Goal: Task Accomplishment & Management: Complete application form

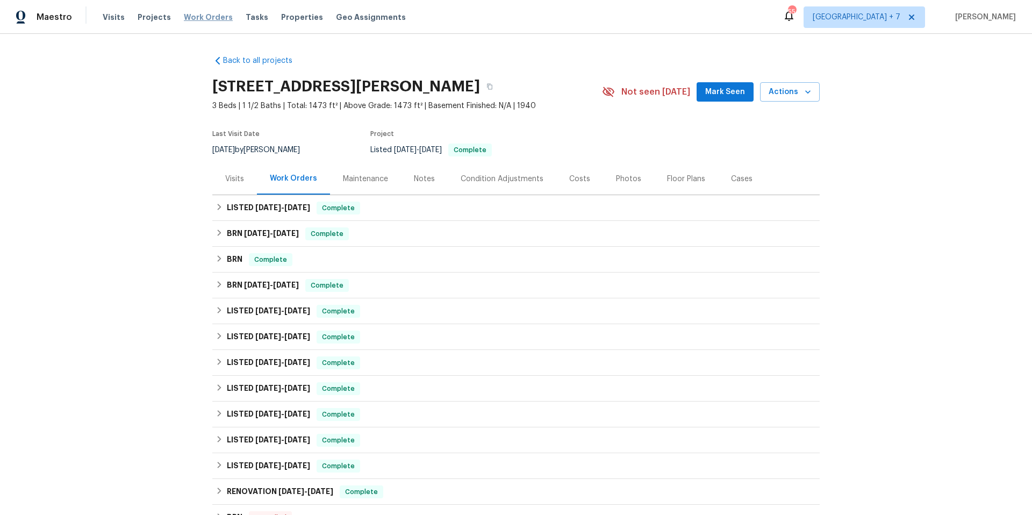
click at [192, 17] on span "Work Orders" at bounding box center [208, 17] width 49 height 11
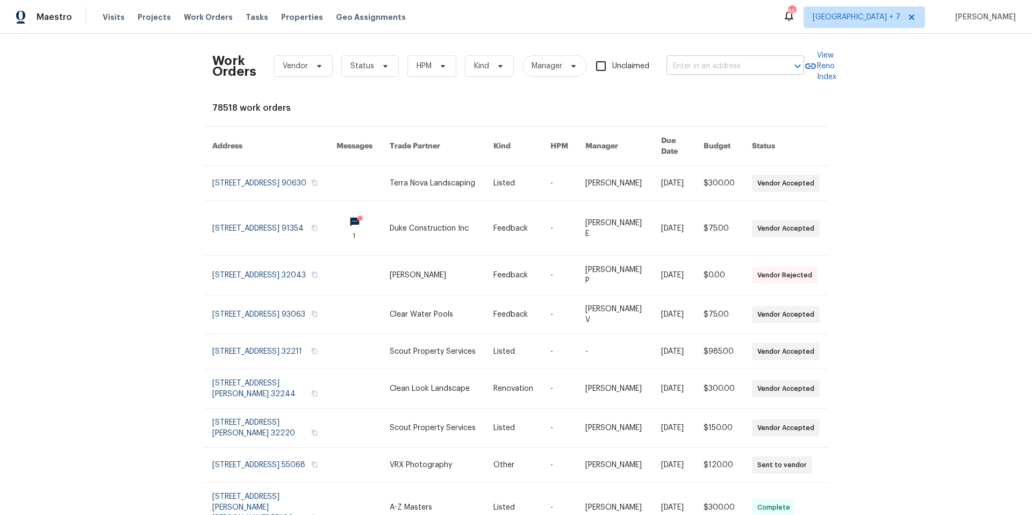
click at [679, 68] on input "text" at bounding box center [719, 66] width 107 height 17
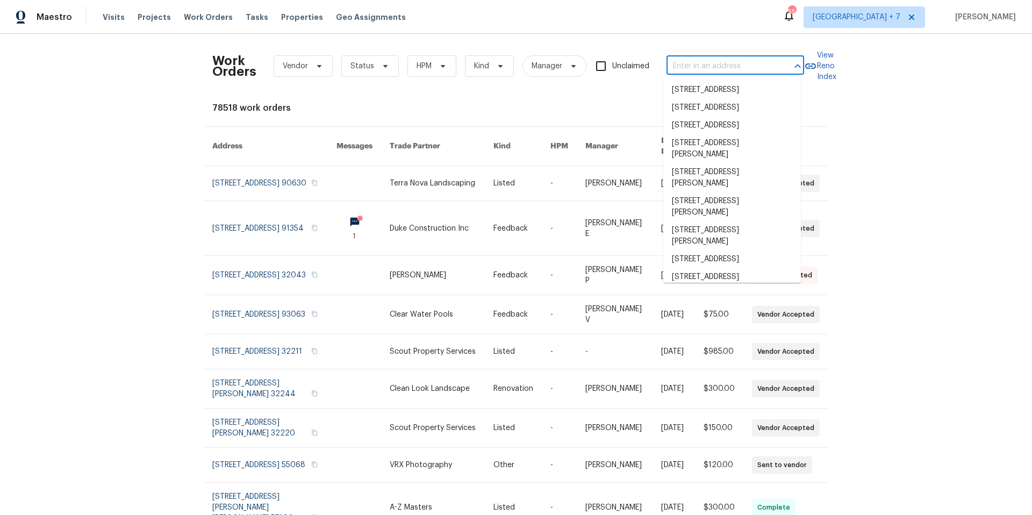
paste input "[STREET_ADDRESS][PERSON_NAME]"
type input "[STREET_ADDRESS][PERSON_NAME]"
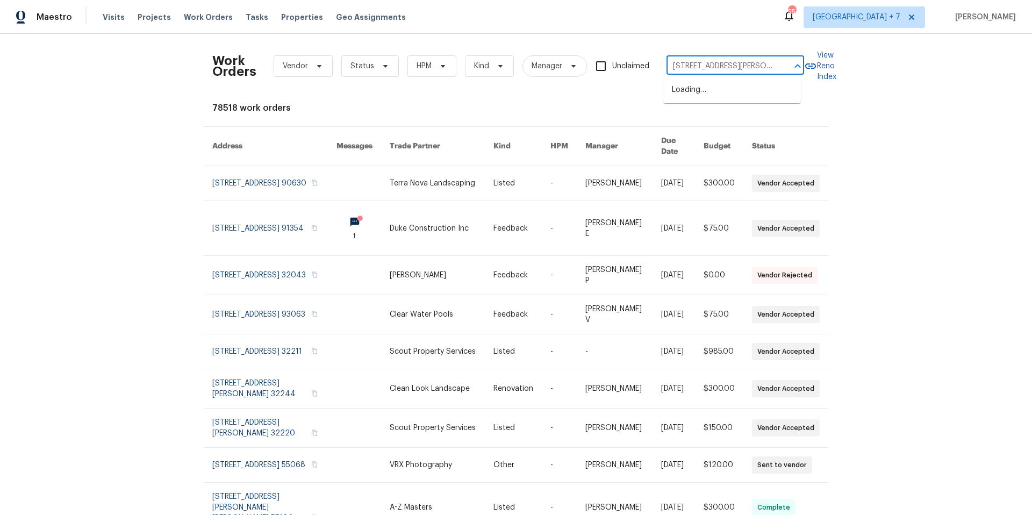
scroll to position [0, 8]
click at [690, 96] on li "[STREET_ADDRESS][PERSON_NAME]" at bounding box center [732, 95] width 138 height 29
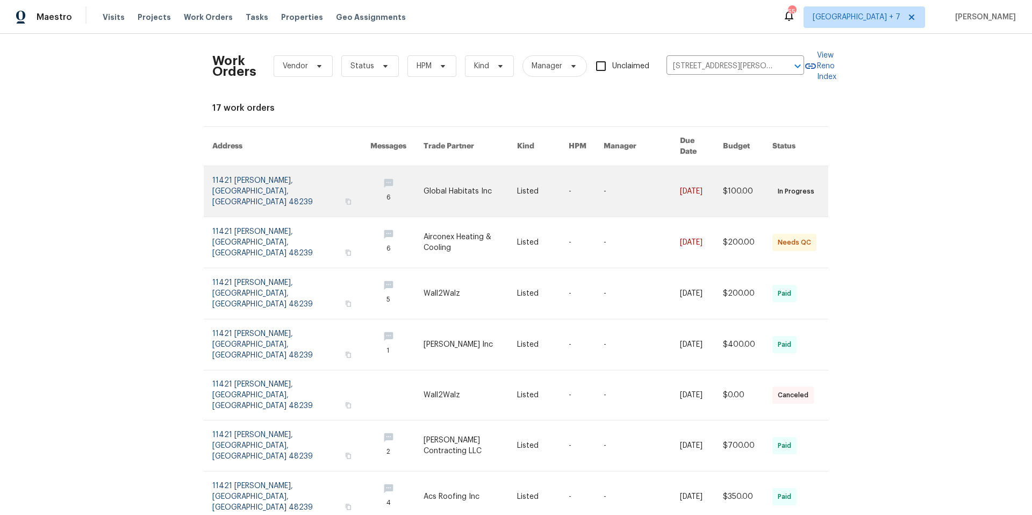
click at [282, 181] on link at bounding box center [291, 191] width 158 height 51
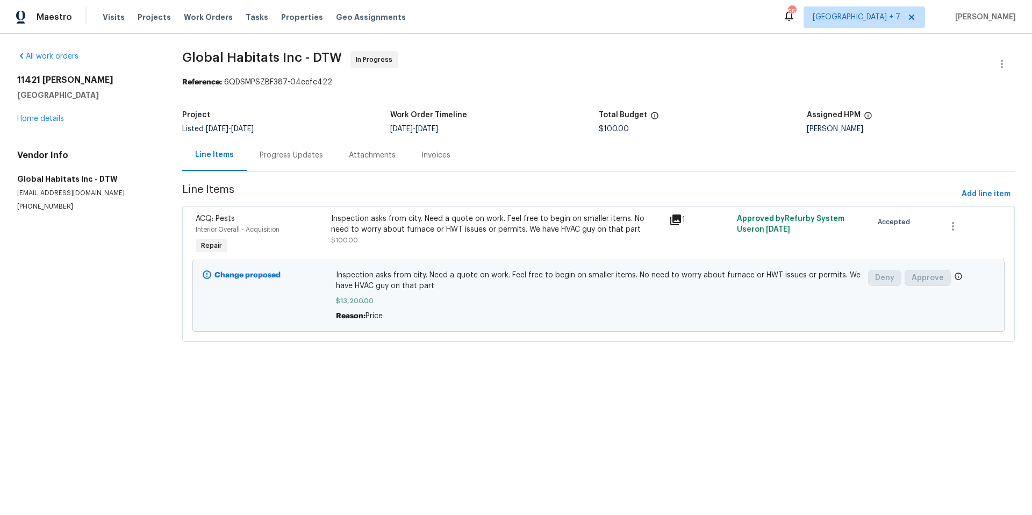
click at [295, 154] on div "Progress Updates" at bounding box center [291, 155] width 63 height 11
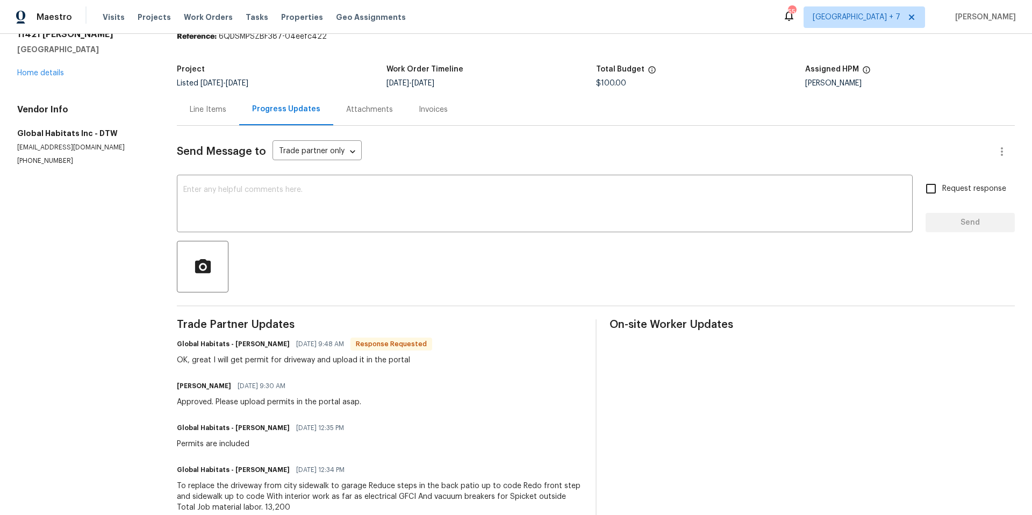
scroll to position [58, 0]
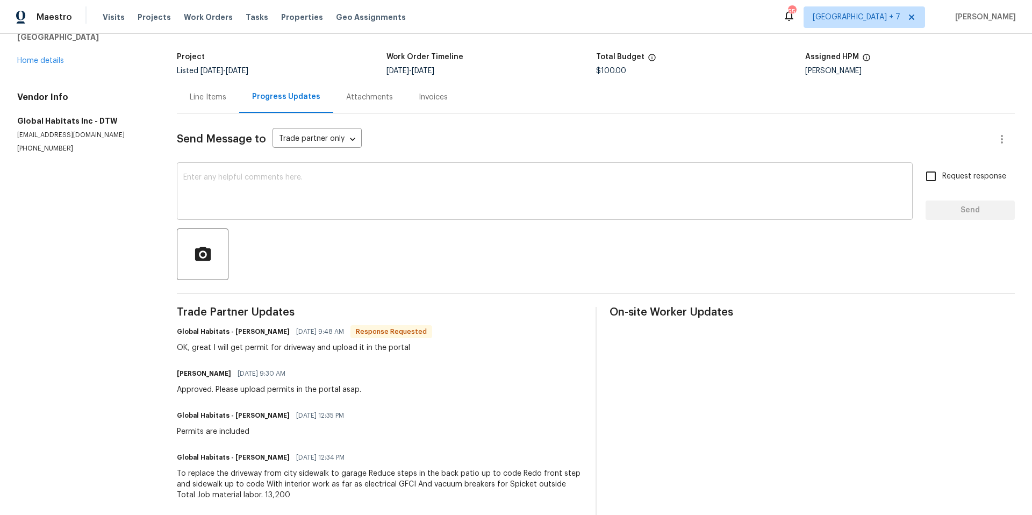
click at [413, 197] on textarea at bounding box center [544, 193] width 723 height 38
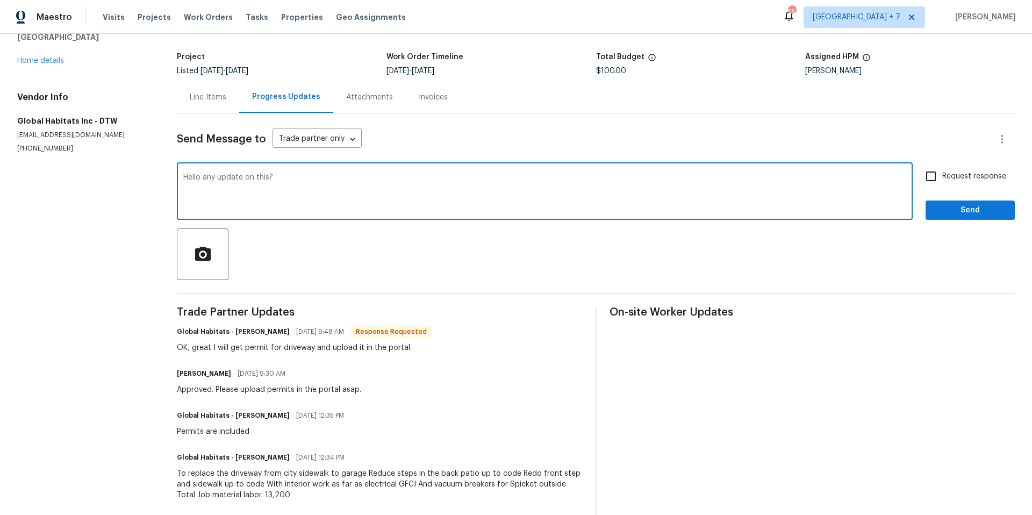
type textarea "Hello any update on this?"
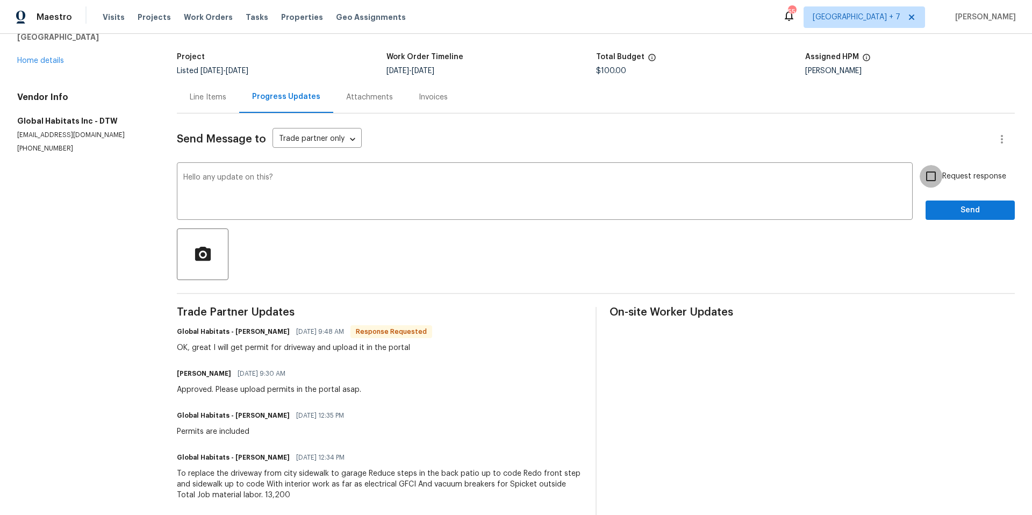
click at [924, 174] on input "Request response" at bounding box center [930, 176] width 23 height 23
checkbox input "true"
click at [938, 211] on span "Send" at bounding box center [970, 210] width 72 height 13
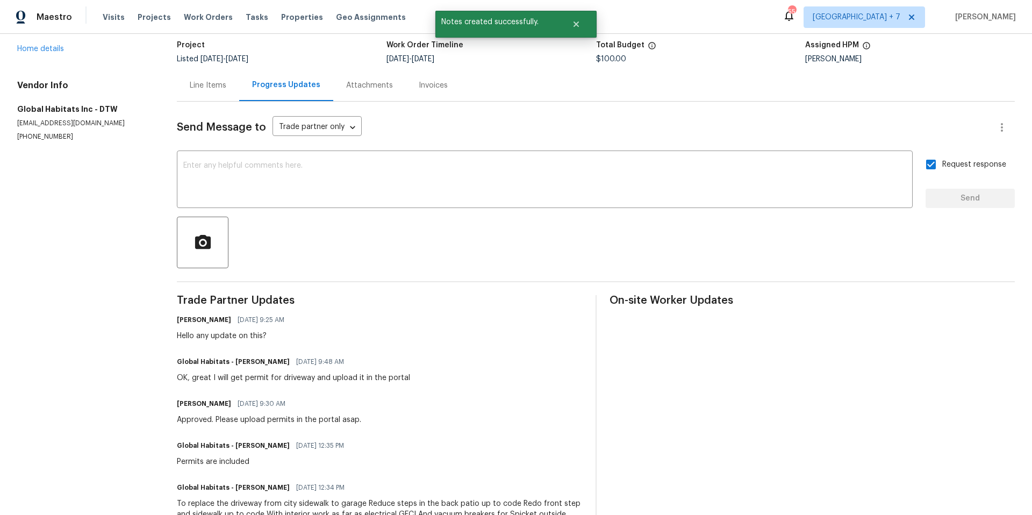
scroll to position [72, 0]
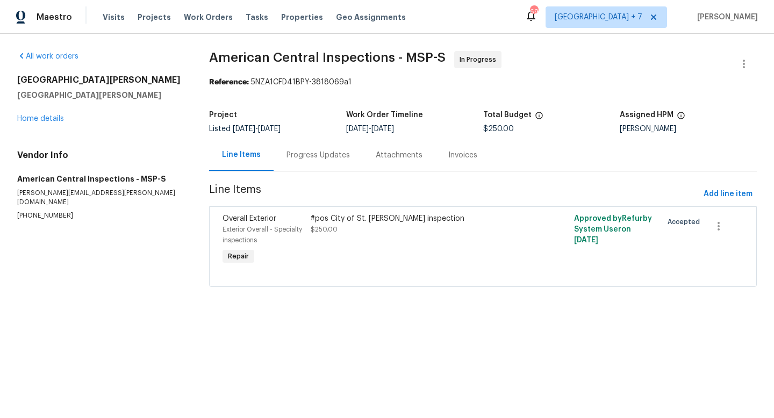
click at [318, 151] on div "Progress Updates" at bounding box center [317, 155] width 63 height 11
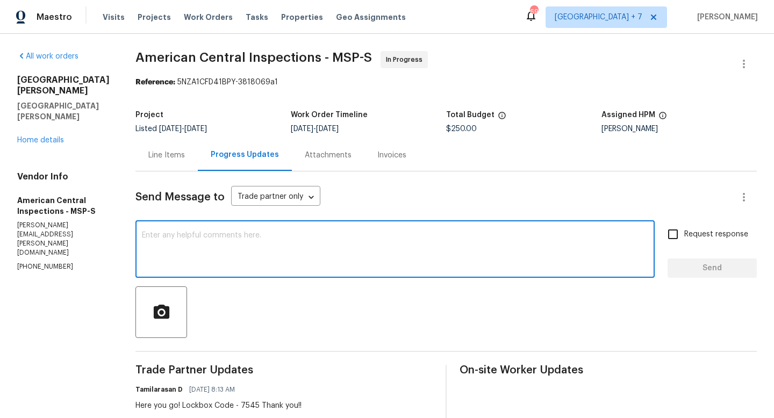
click at [293, 240] on textarea at bounding box center [395, 251] width 506 height 38
type textarea "Hi any update on this?"
click at [665, 235] on input "Request response" at bounding box center [673, 234] width 23 height 23
checkbox input "true"
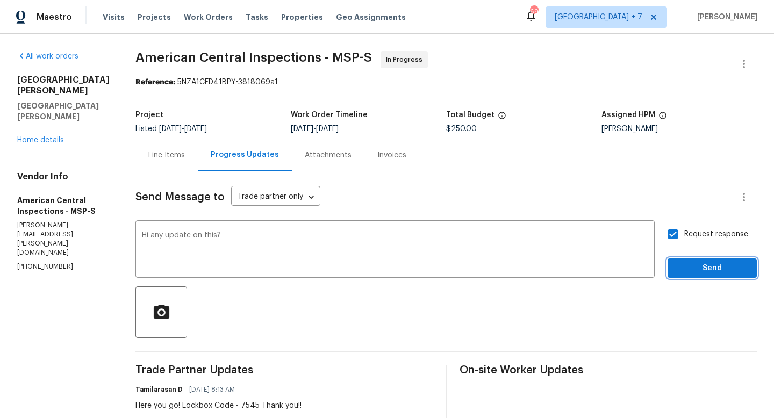
click at [698, 271] on span "Send" at bounding box center [712, 268] width 72 height 13
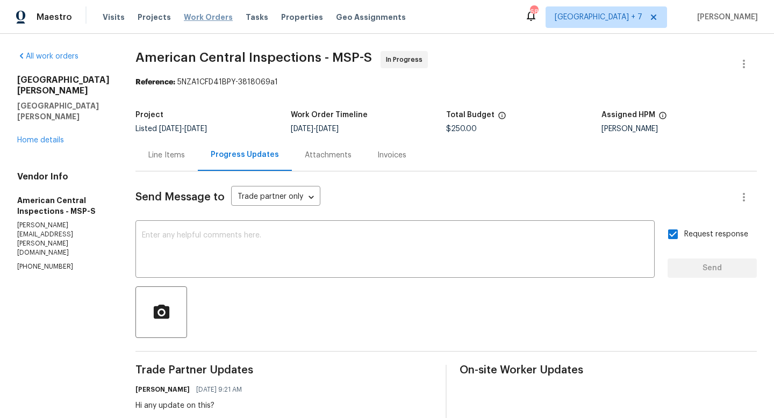
click at [185, 18] on span "Work Orders" at bounding box center [208, 17] width 49 height 11
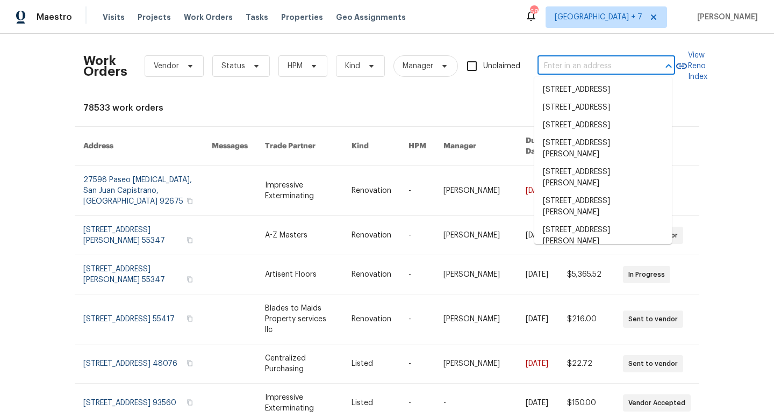
click at [582, 72] on input "text" at bounding box center [590, 66] width 107 height 17
paste input "2225 strecher"
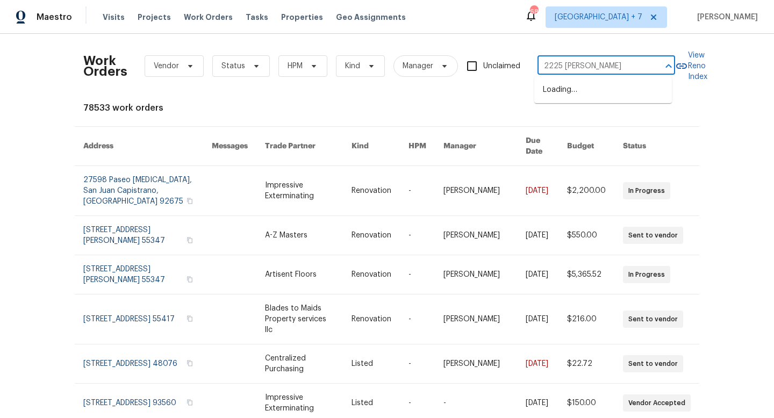
type input "2225 stech"
click at [619, 103] on li "[STREET_ADDRESS][PERSON_NAME]" at bounding box center [603, 95] width 138 height 29
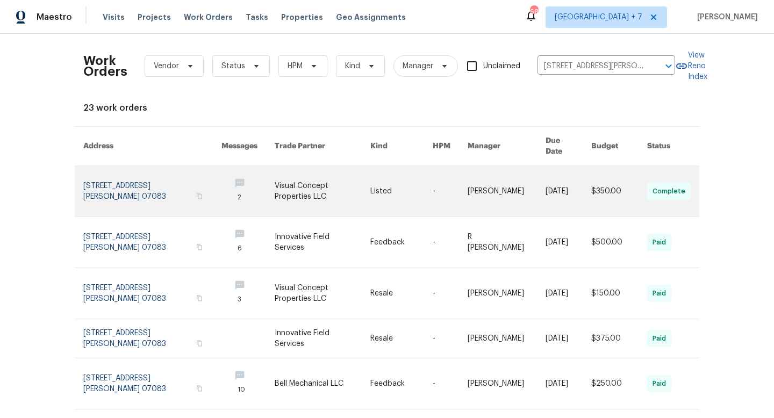
click at [143, 179] on link at bounding box center [152, 191] width 138 height 51
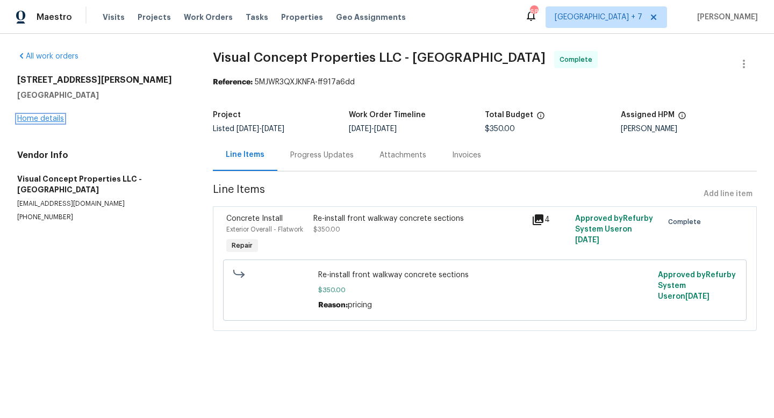
click at [49, 116] on link "Home details" at bounding box center [40, 119] width 47 height 8
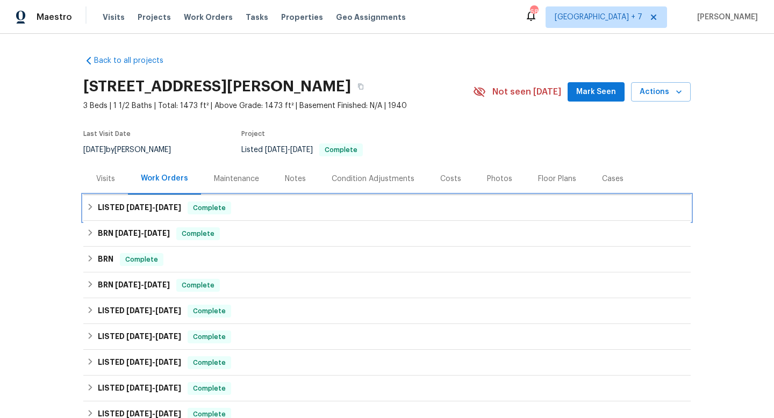
click at [87, 211] on div "LISTED 7/10/25 - 7/11/25 Complete" at bounding box center [387, 208] width 601 height 13
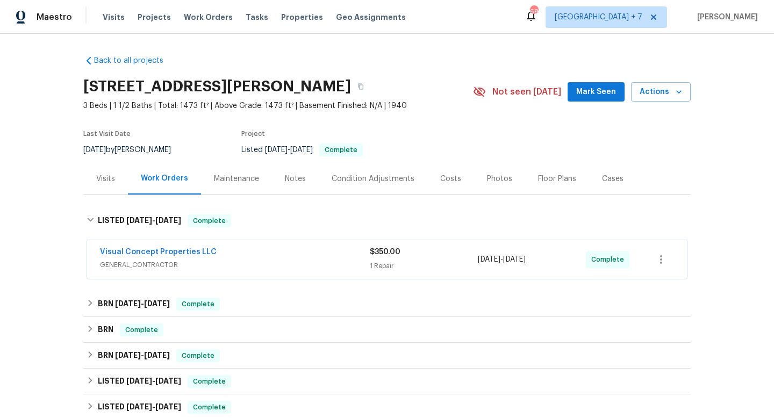
click at [272, 255] on div "Visual Concept Properties LLC" at bounding box center [235, 253] width 270 height 13
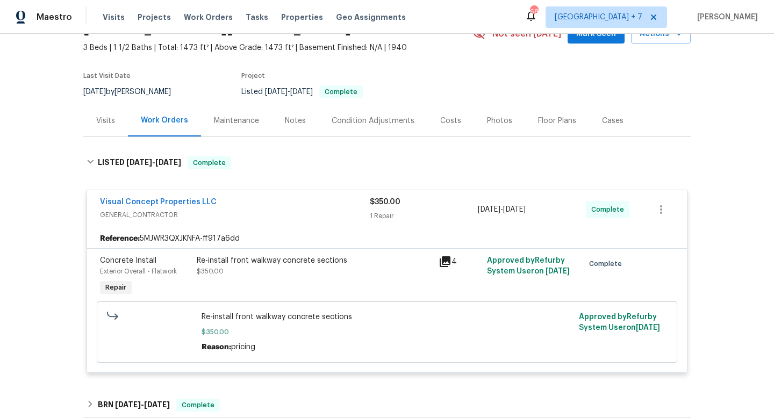
scroll to position [118, 0]
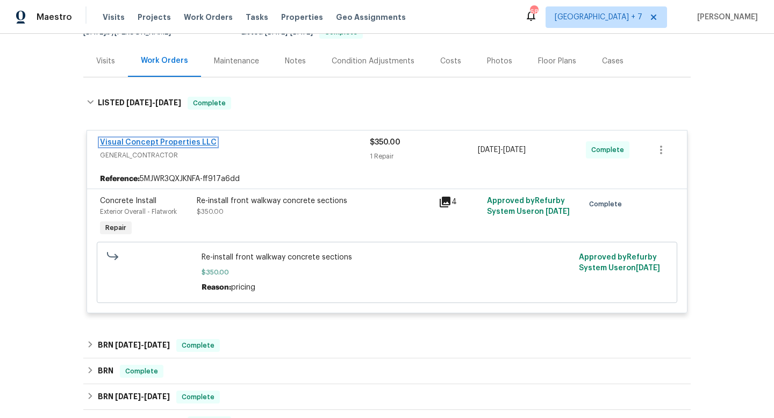
click at [199, 142] on link "Visual Concept Properties LLC" at bounding box center [158, 143] width 117 height 8
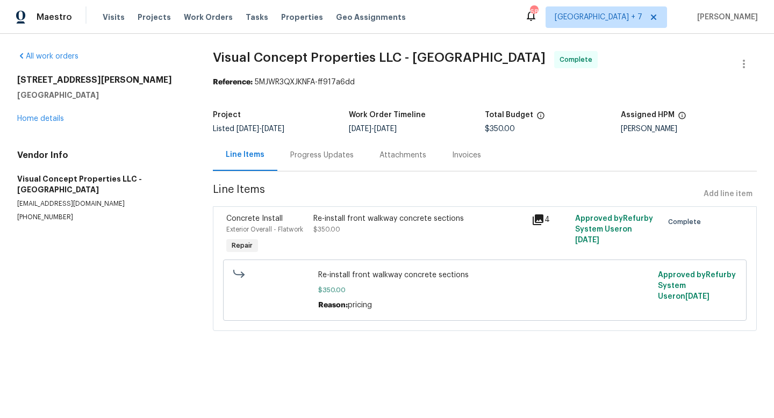
click at [325, 154] on div "Progress Updates" at bounding box center [321, 155] width 63 height 11
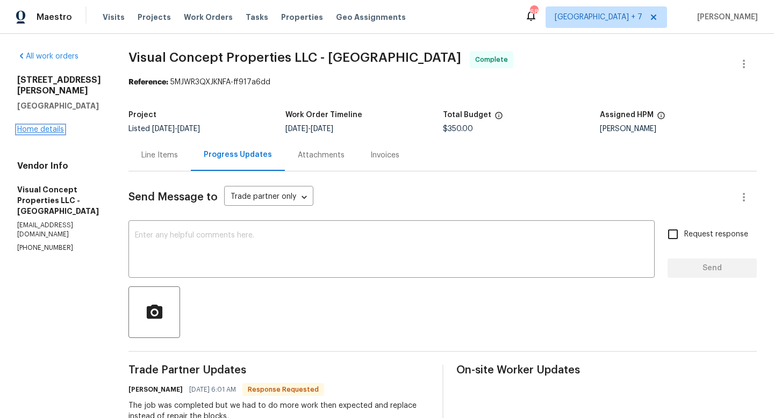
click at [44, 126] on link "Home details" at bounding box center [40, 130] width 47 height 8
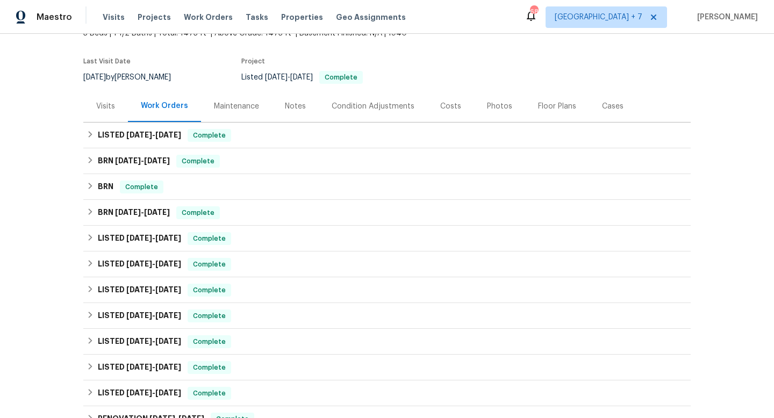
scroll to position [75, 0]
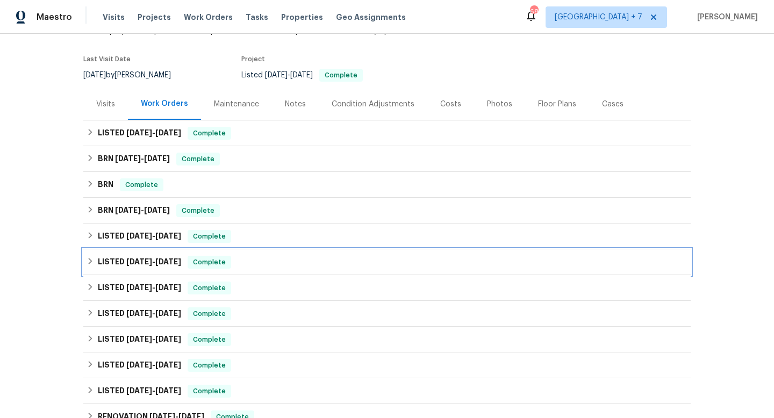
click at [87, 259] on icon at bounding box center [91, 261] width 8 height 8
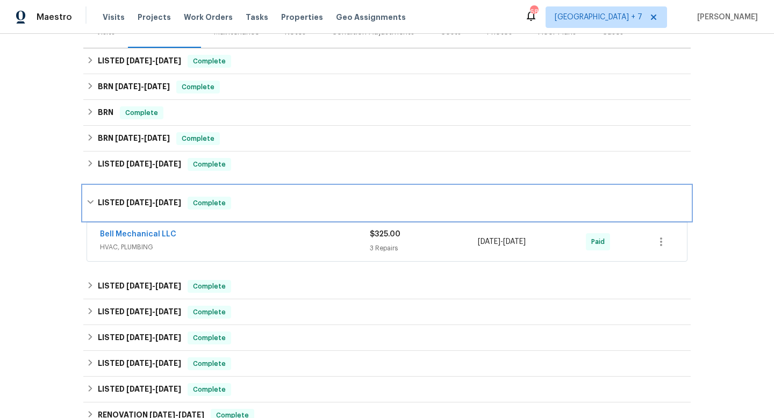
scroll to position [0, 0]
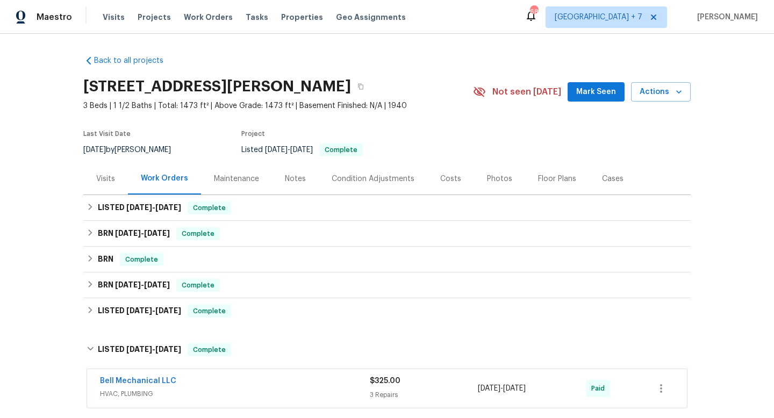
click at [745, 206] on div "Back to all projects 2225 Stecher Ave, Union, NJ 07083 3 Beds | 1 1/2 Baths | T…" at bounding box center [387, 226] width 774 height 384
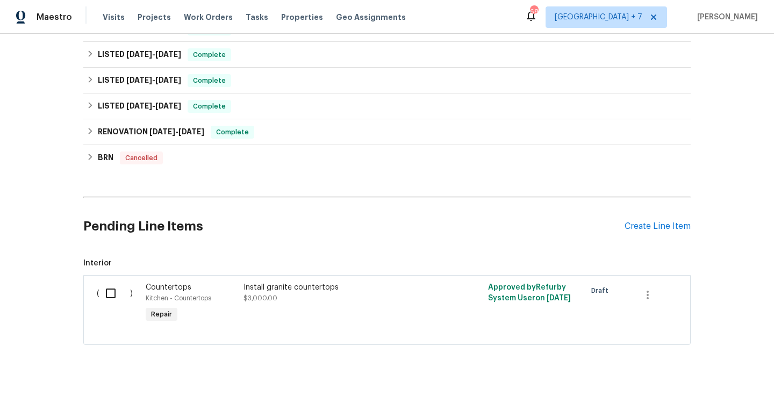
scroll to position [438, 0]
click at [658, 221] on div "Create Line Item" at bounding box center [657, 226] width 66 height 10
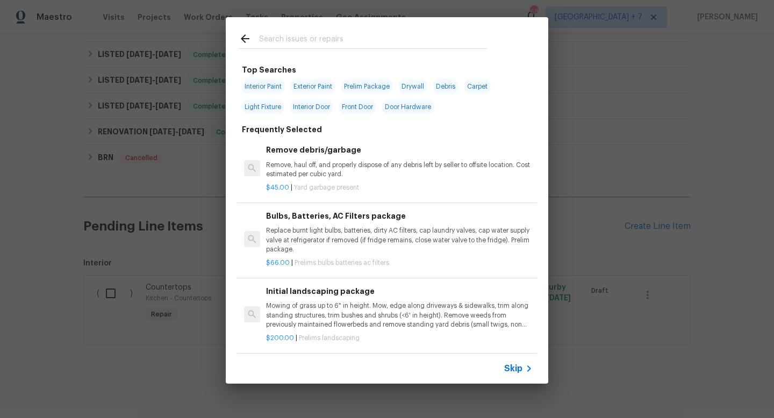
click at [507, 367] on span "Skip" at bounding box center [513, 368] width 18 height 11
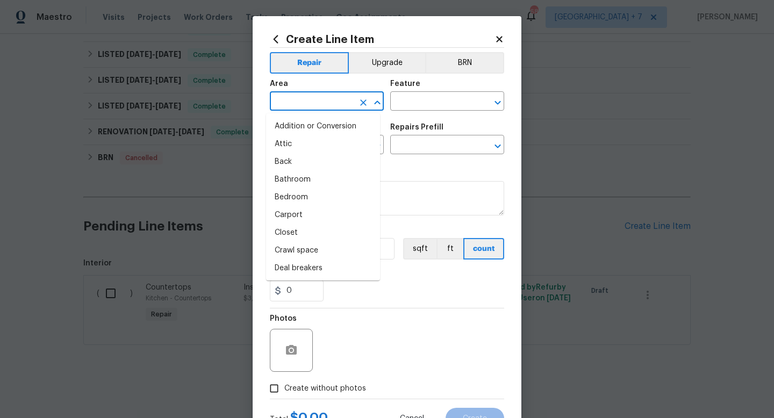
click at [336, 95] on input "text" at bounding box center [312, 102] width 84 height 17
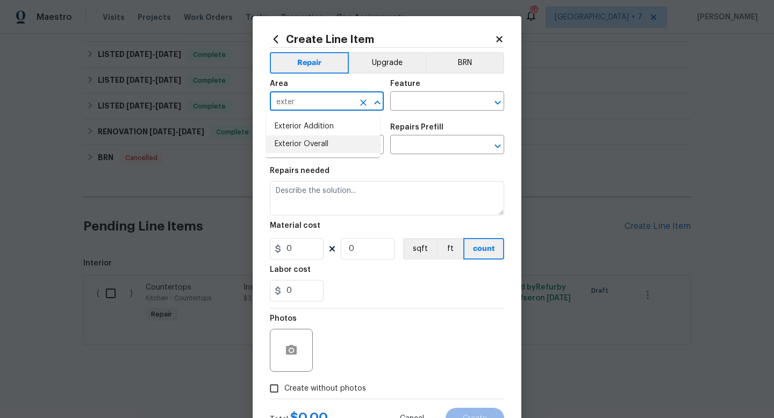
click at [332, 145] on li "Exterior Overall" at bounding box center [323, 144] width 114 height 18
type input "Exterior Overall"
click at [330, 149] on input "text" at bounding box center [312, 146] width 84 height 17
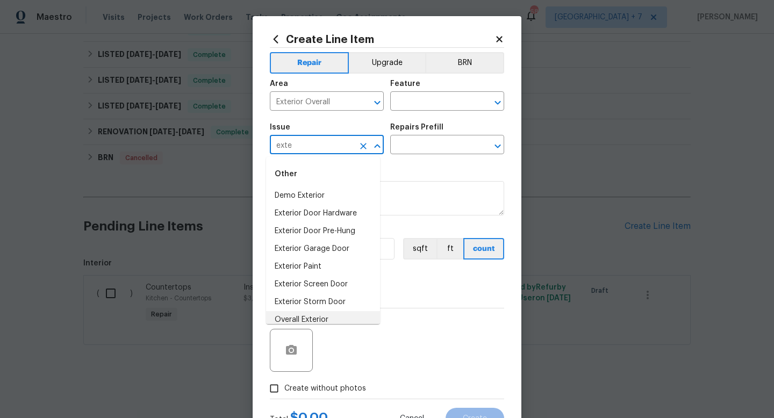
click at [326, 319] on li "Overall Exterior" at bounding box center [323, 320] width 114 height 18
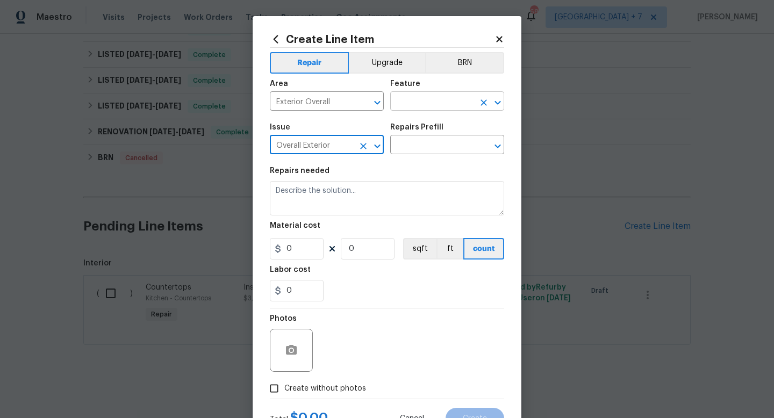
type input "Overall Exterior"
click at [423, 98] on input "text" at bounding box center [432, 102] width 84 height 17
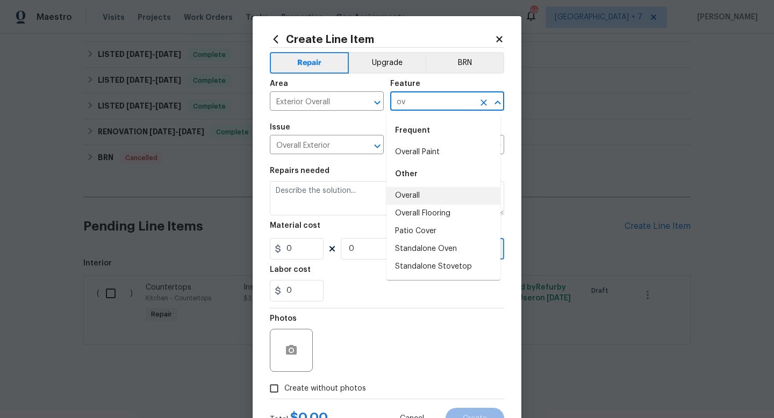
click at [421, 199] on li "Overall" at bounding box center [443, 196] width 114 height 18
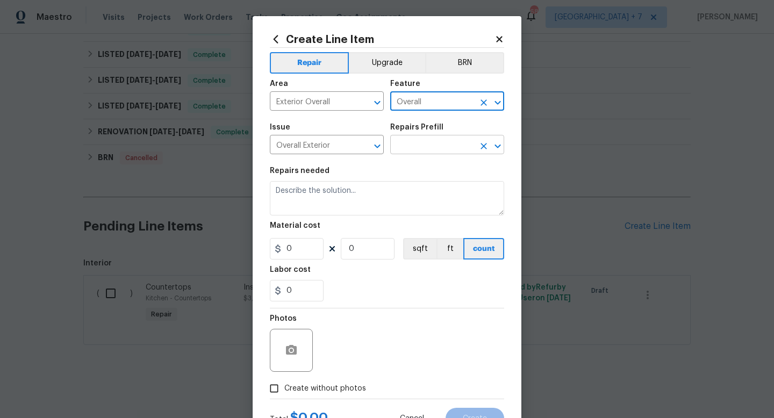
type input "Overall"
click at [417, 146] on input "text" at bounding box center [432, 146] width 84 height 17
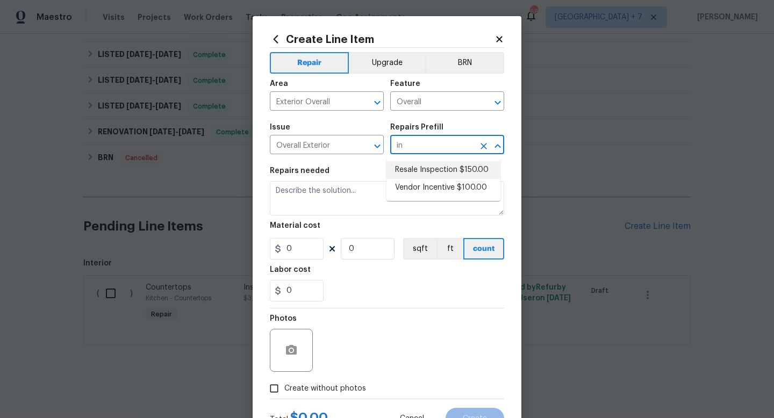
click at [426, 167] on li "Resale Inspection $150.00" at bounding box center [443, 170] width 114 height 18
type input "Resale Inspection $150.00"
type textarea "POS Inspection Attendance and Documentation: Attend scheduled Point of Sale (PO…"
type input "1"
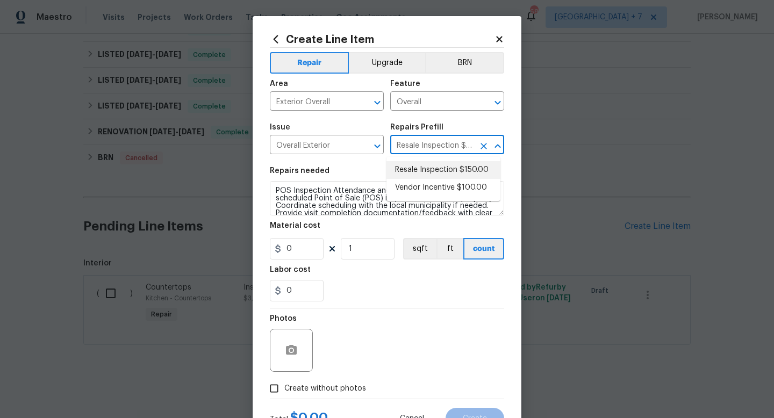
type input "150"
type input "Resale Inspection $150.00"
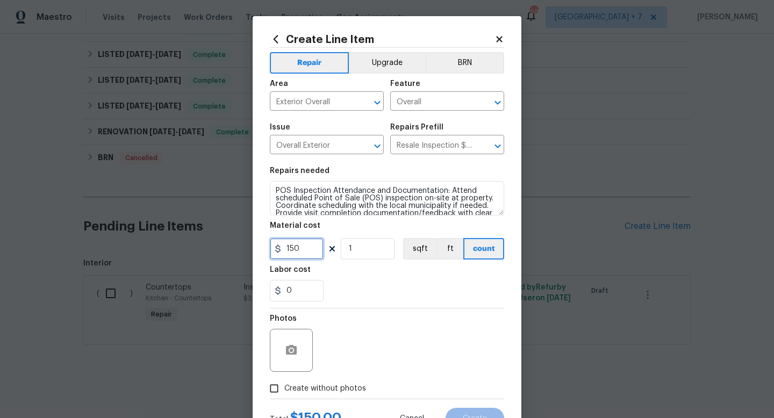
click at [289, 248] on input "150" at bounding box center [297, 248] width 54 height 21
type input "230"
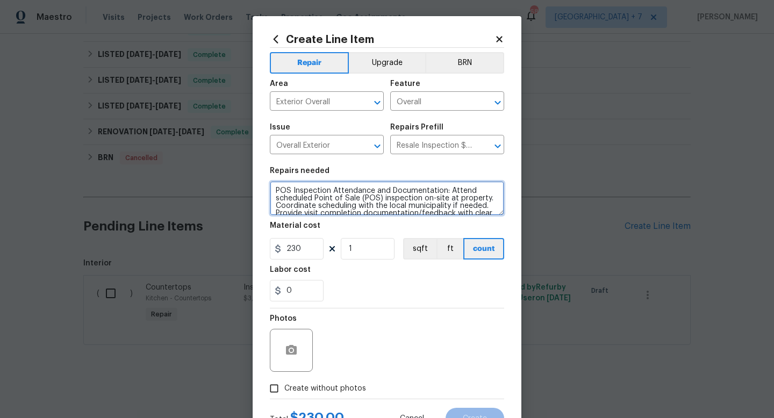
click at [497, 190] on textarea "POS Inspection Attendance and Documentation: Attend scheduled Point of Sale (PO…" at bounding box center [387, 198] width 234 height 34
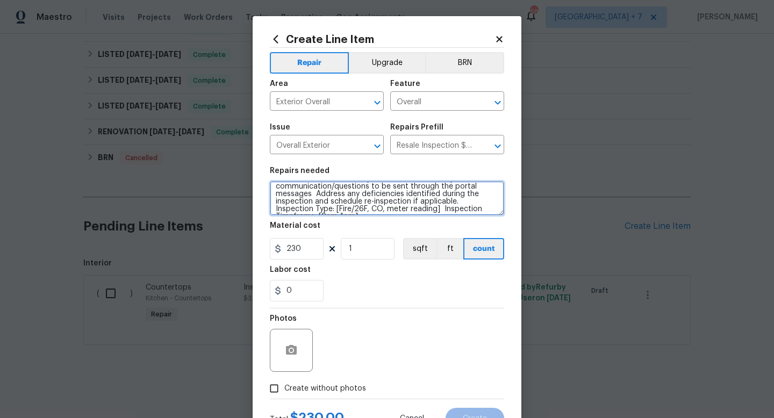
scroll to position [58, 0]
click at [321, 209] on textarea "POS Inspection Attendance and Documentation: Attend scheduled Point of Sale (PO…" at bounding box center [387, 198] width 234 height 34
click at [378, 209] on textarea "POS Inspection Attendance and Documentation: Attend scheduled Point of Sale (PO…" at bounding box center [387, 198] width 234 height 34
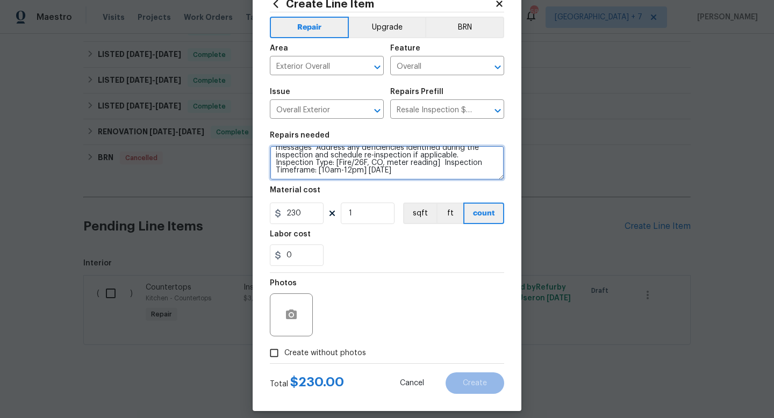
scroll to position [45, 0]
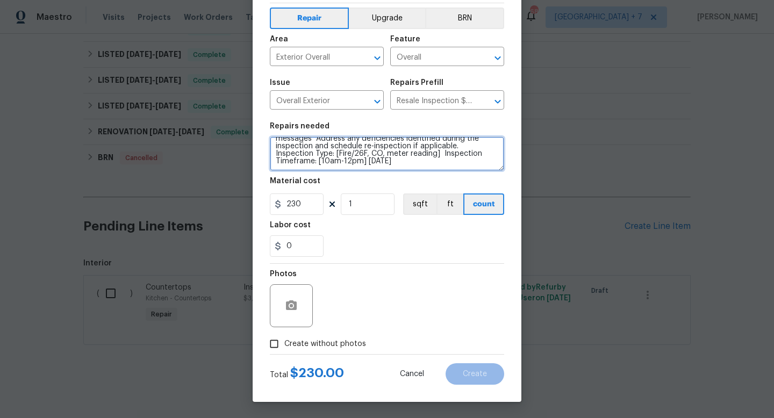
type textarea "POS Inspection Attendance and Documentation: Attend scheduled Point of Sale (PO…"
click at [270, 347] on input "Create without photos" at bounding box center [274, 344] width 20 height 20
checkbox input "true"
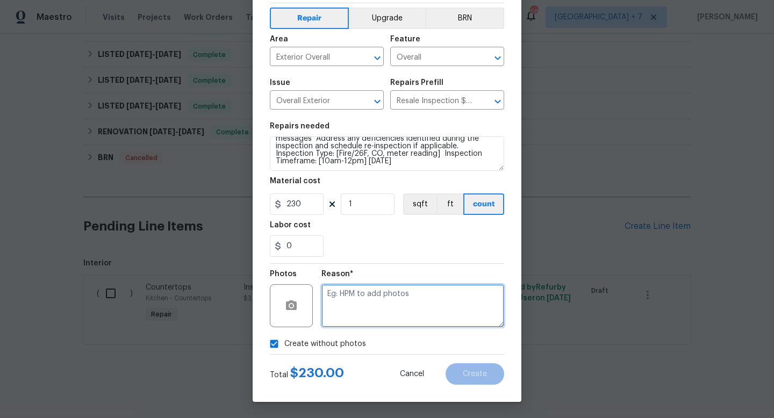
click at [480, 295] on textarea at bounding box center [412, 305] width 183 height 43
type textarea "NA"
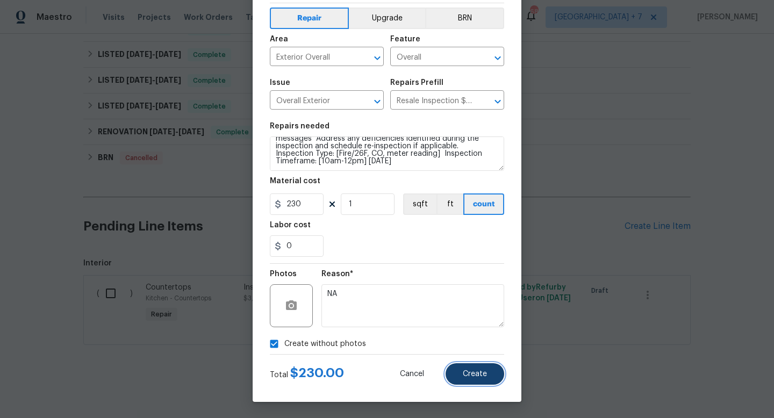
click at [476, 373] on span "Create" at bounding box center [475, 374] width 24 height 8
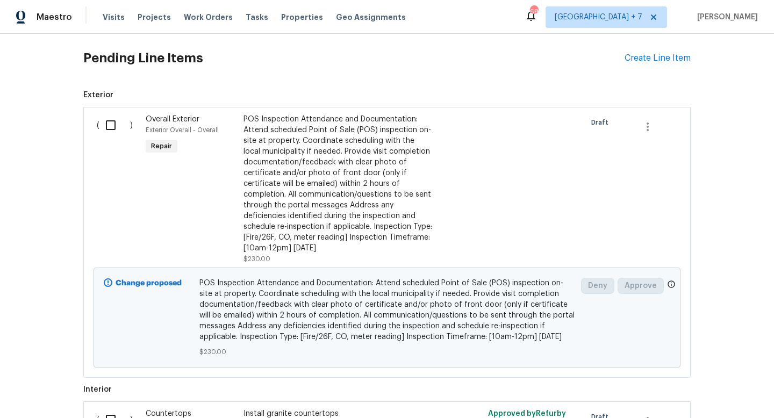
scroll to position [593, 0]
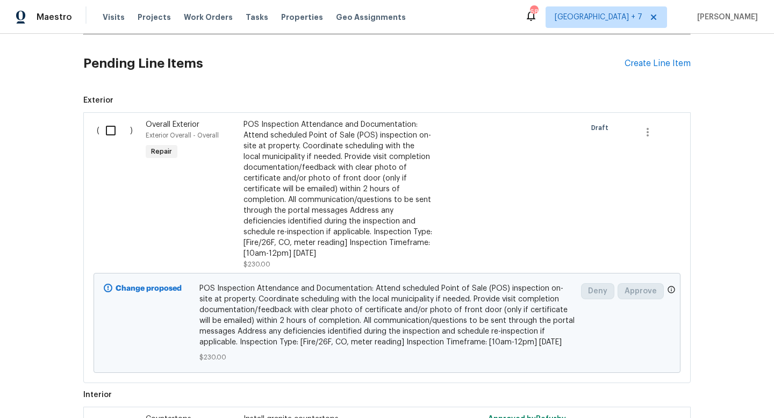
click at [109, 132] on input "checkbox" at bounding box center [114, 130] width 31 height 23
checkbox input "true"
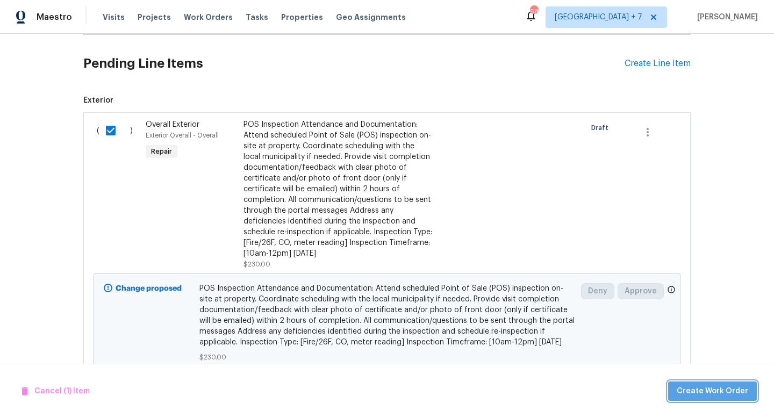
click at [725, 392] on span "Create Work Order" at bounding box center [712, 391] width 71 height 13
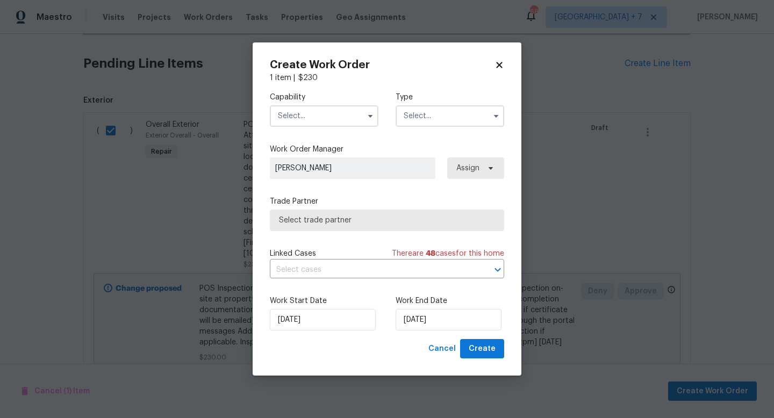
click at [291, 120] on input "text" at bounding box center [324, 115] width 109 height 21
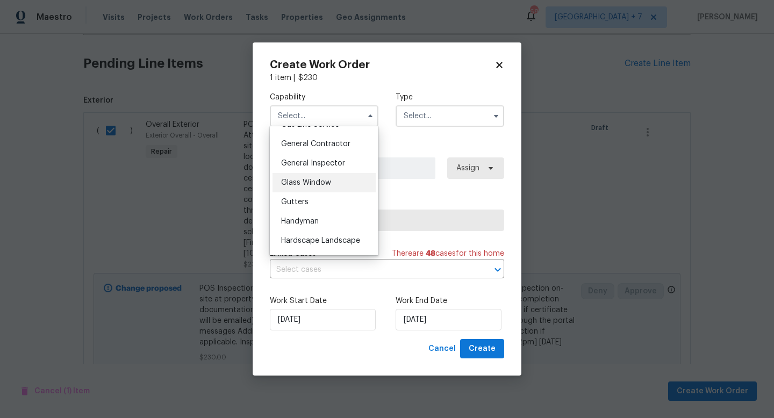
scroll to position [506, 0]
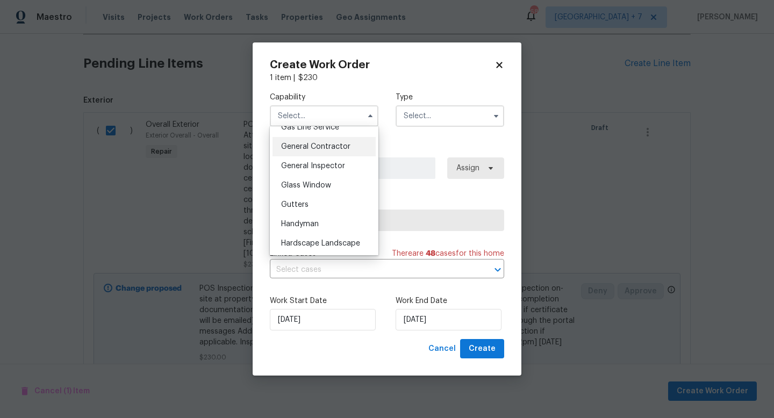
click at [323, 150] on span "General Contractor" at bounding box center [315, 147] width 69 height 8
type input "General Contractor"
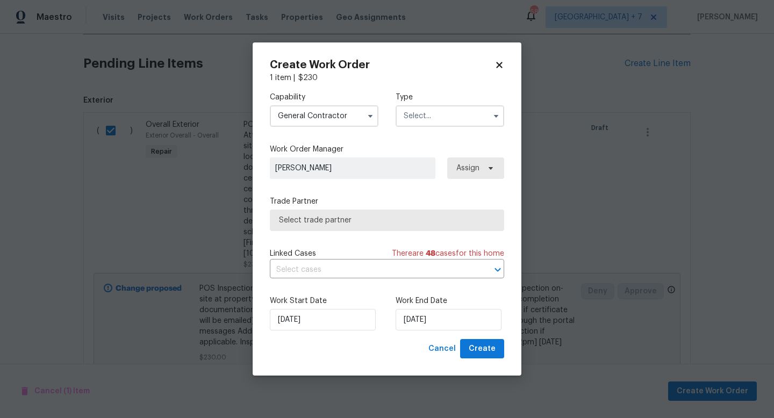
click at [420, 123] on input "text" at bounding box center [450, 115] width 109 height 21
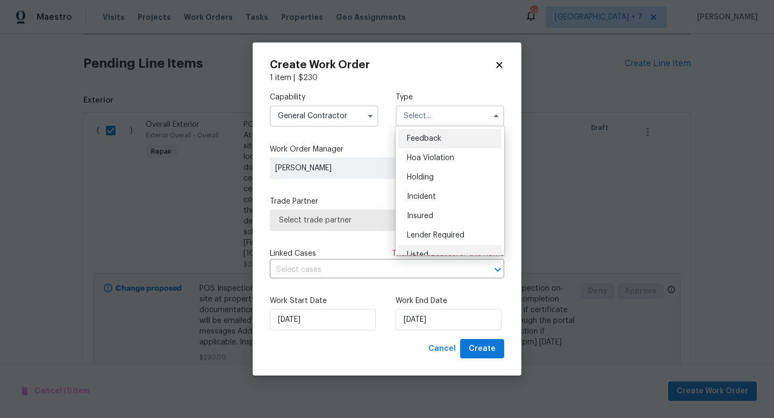
click at [426, 250] on div "Listed" at bounding box center [449, 254] width 103 height 19
type input "Listed"
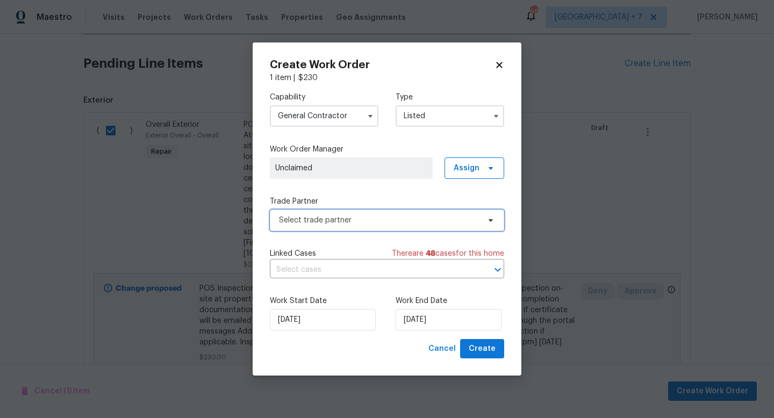
click at [401, 222] on span "Select trade partner" at bounding box center [379, 220] width 200 height 11
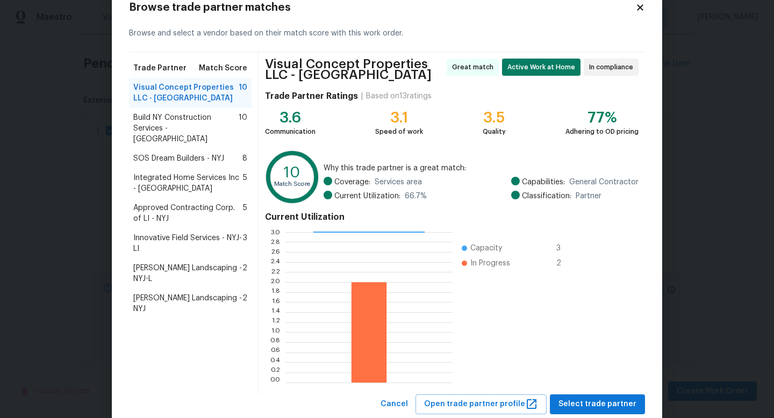
scroll to position [60, 0]
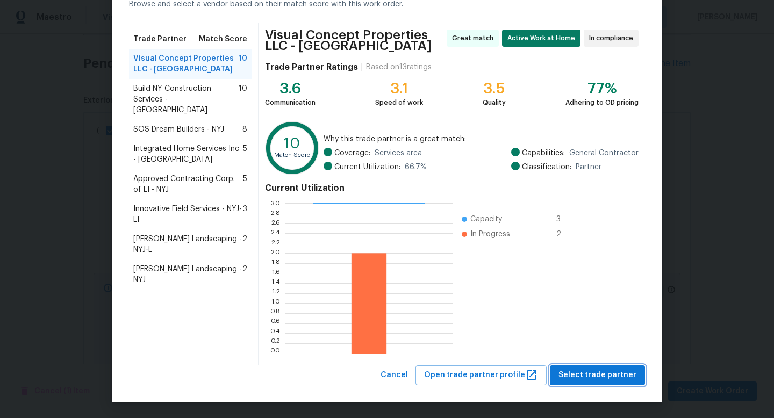
click at [600, 378] on span "Select trade partner" at bounding box center [597, 375] width 78 height 13
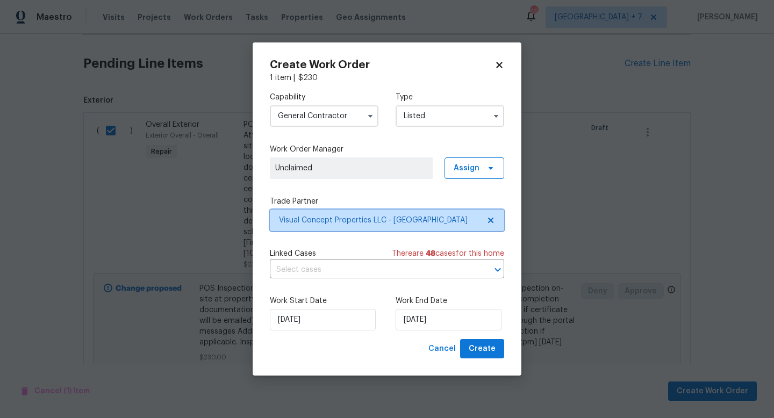
scroll to position [0, 0]
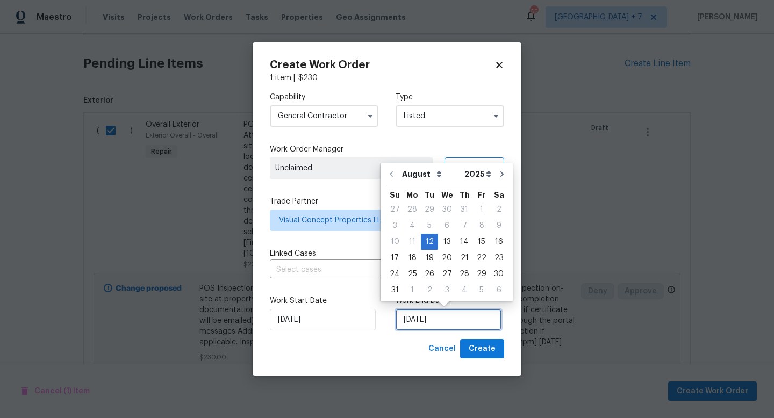
click at [475, 321] on input "[DATE]" at bounding box center [449, 319] width 106 height 21
click at [428, 258] on div "19" at bounding box center [429, 257] width 17 height 15
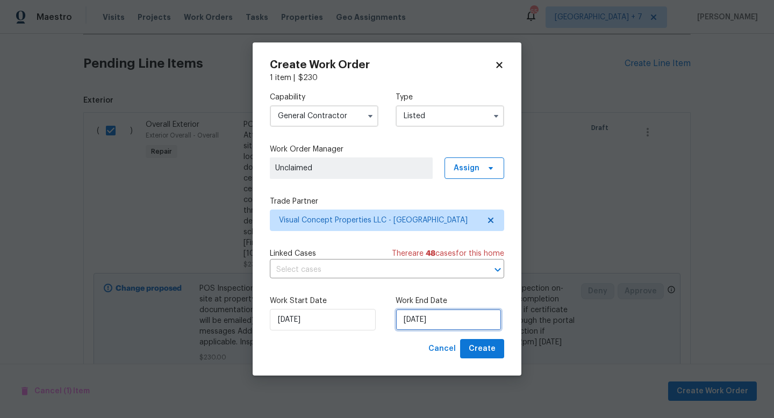
click at [452, 317] on input "8/19/2025" at bounding box center [449, 319] width 106 height 21
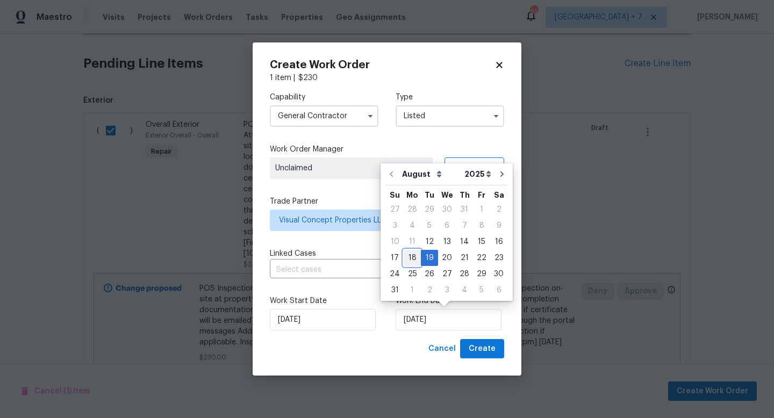
click at [407, 261] on div "18" at bounding box center [412, 257] width 17 height 15
type input "[DATE]"
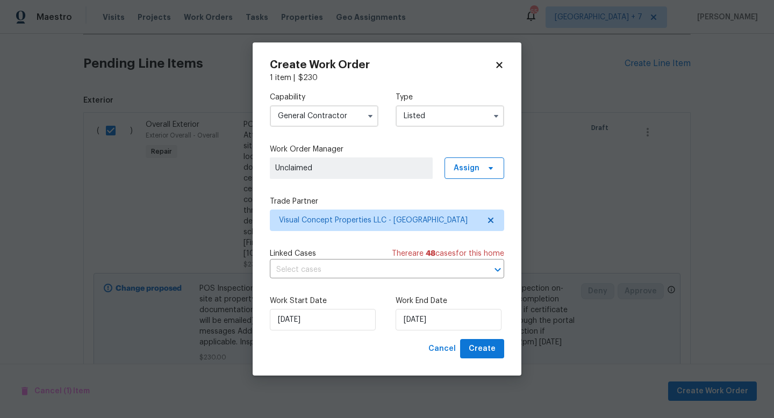
click at [509, 307] on div "Create Work Order 1 item | $ 230 Capability General Contractor Type Listed Work…" at bounding box center [387, 209] width 269 height 334
click at [476, 350] on span "Create" at bounding box center [482, 348] width 27 height 13
checkbox input "false"
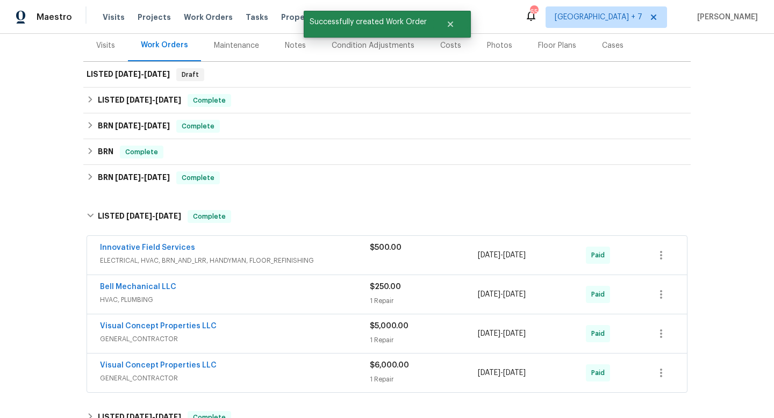
scroll to position [114, 0]
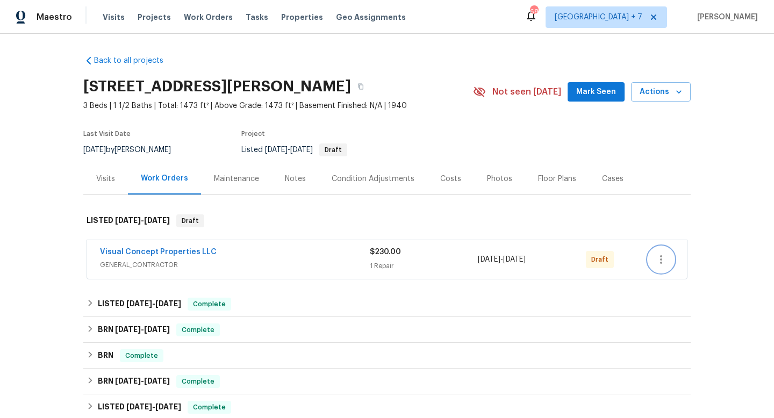
click at [664, 256] on button "button" at bounding box center [661, 260] width 26 height 26
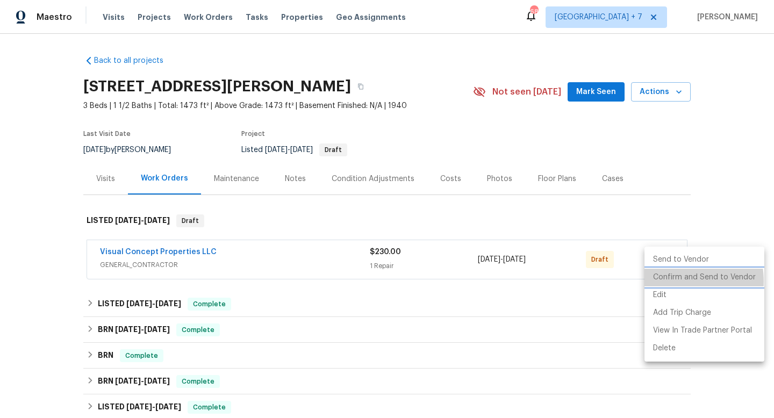
click at [671, 282] on li "Confirm and Send to Vendor" at bounding box center [704, 278] width 120 height 18
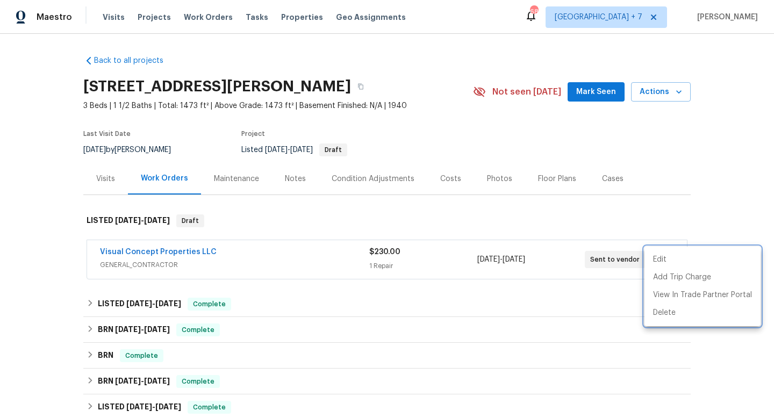
click at [740, 193] on div at bounding box center [387, 209] width 774 height 418
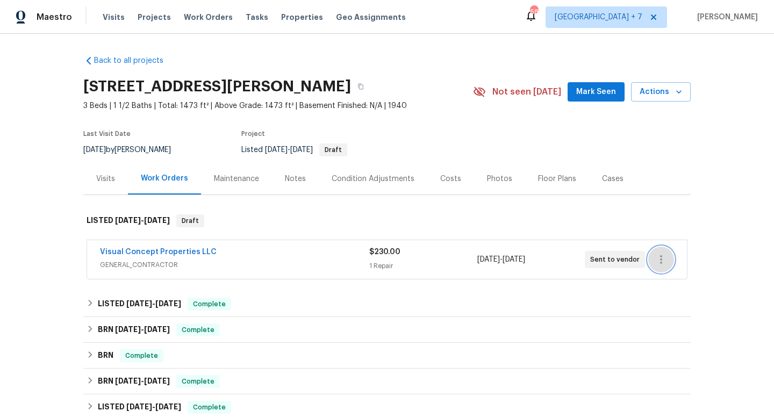
click at [659, 260] on icon "button" at bounding box center [661, 259] width 13 height 13
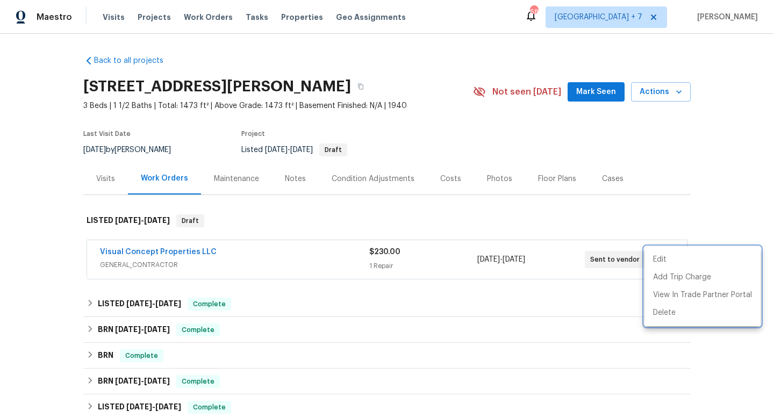
click at [701, 196] on div at bounding box center [387, 209] width 774 height 418
